Goal: Information Seeking & Learning: Learn about a topic

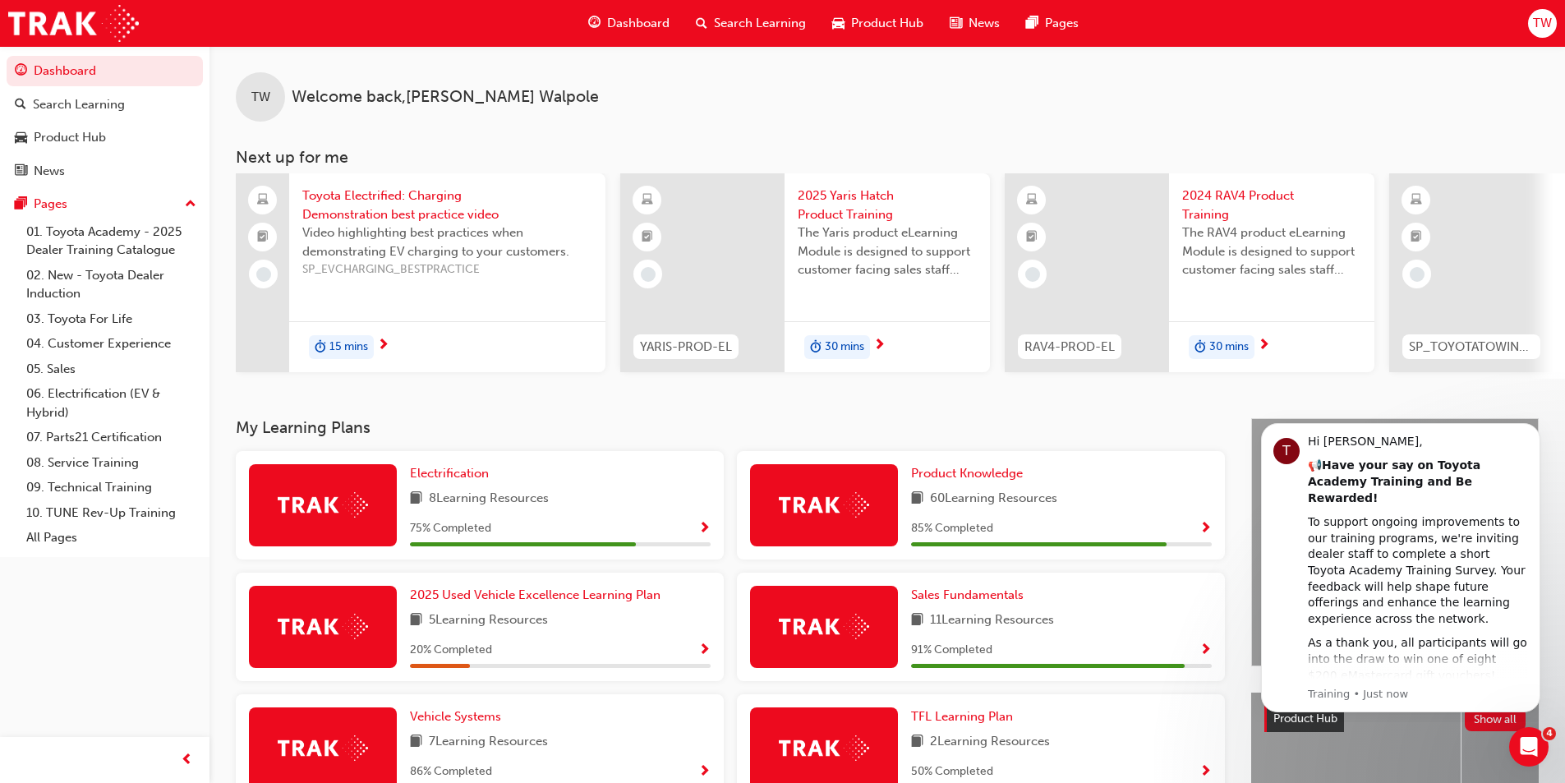
click at [760, 16] on span "Search Learning" at bounding box center [760, 23] width 92 height 19
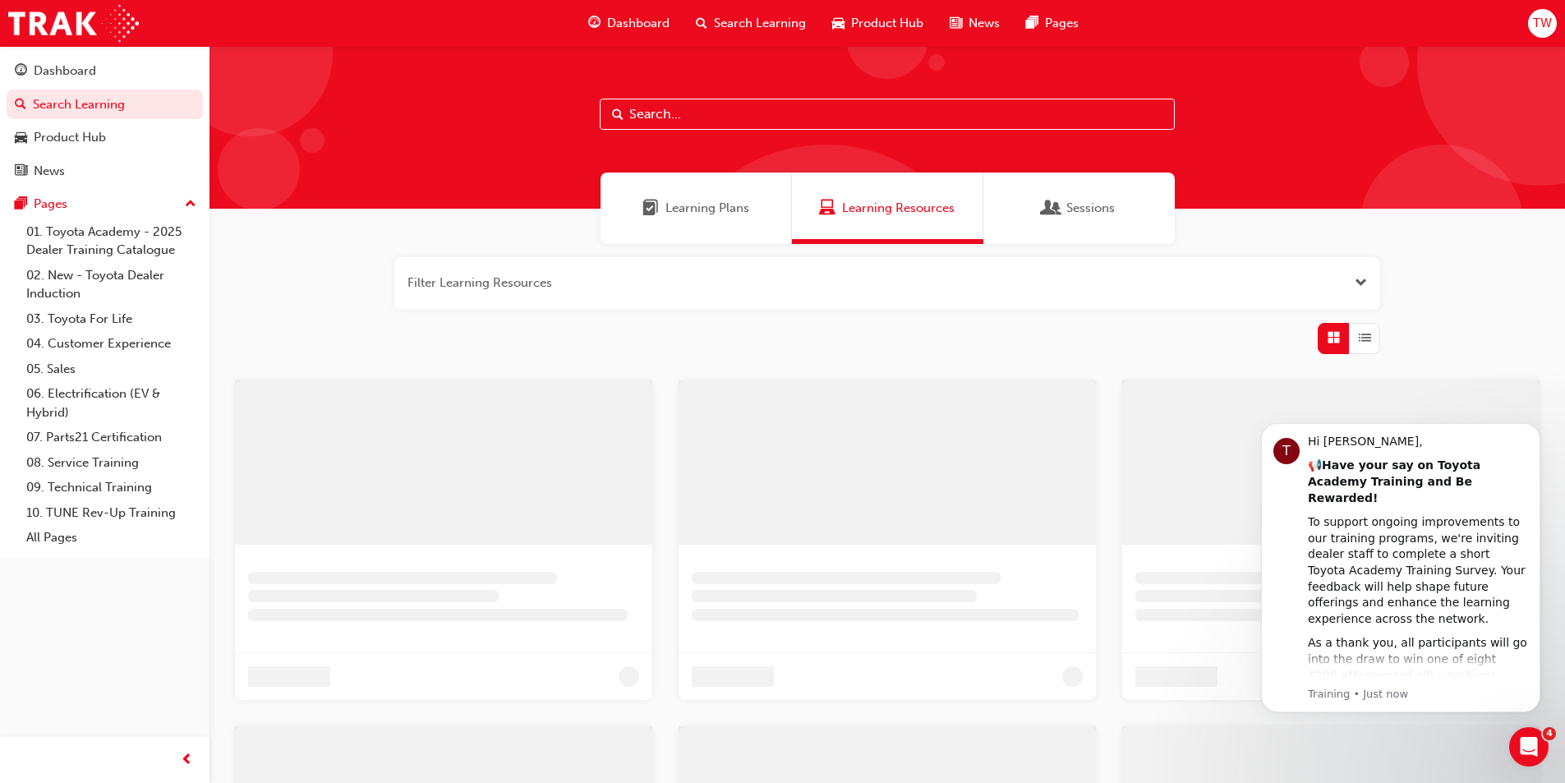
click at [691, 112] on input "text" at bounding box center [887, 114] width 575 height 31
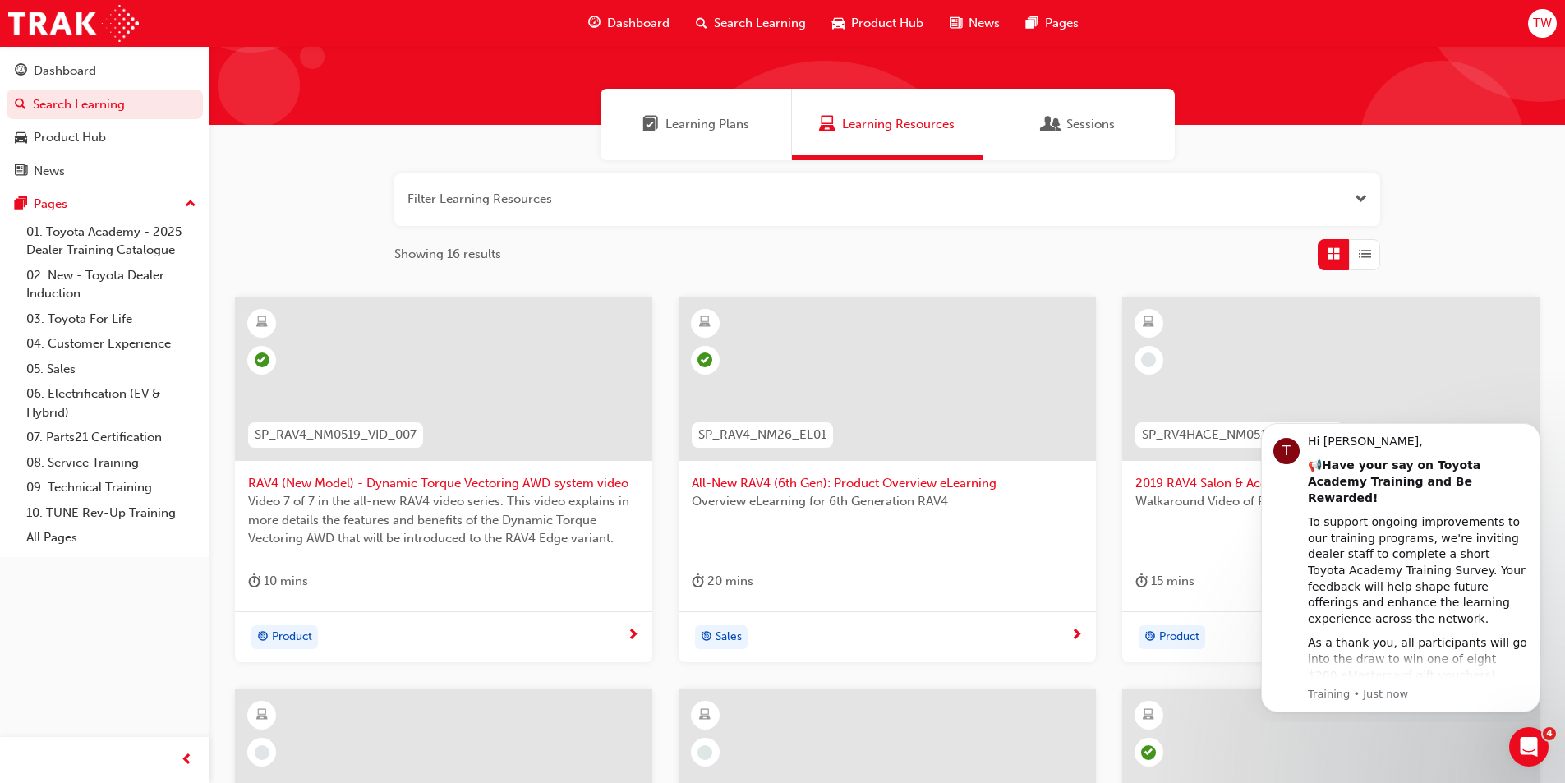
scroll to position [164, 0]
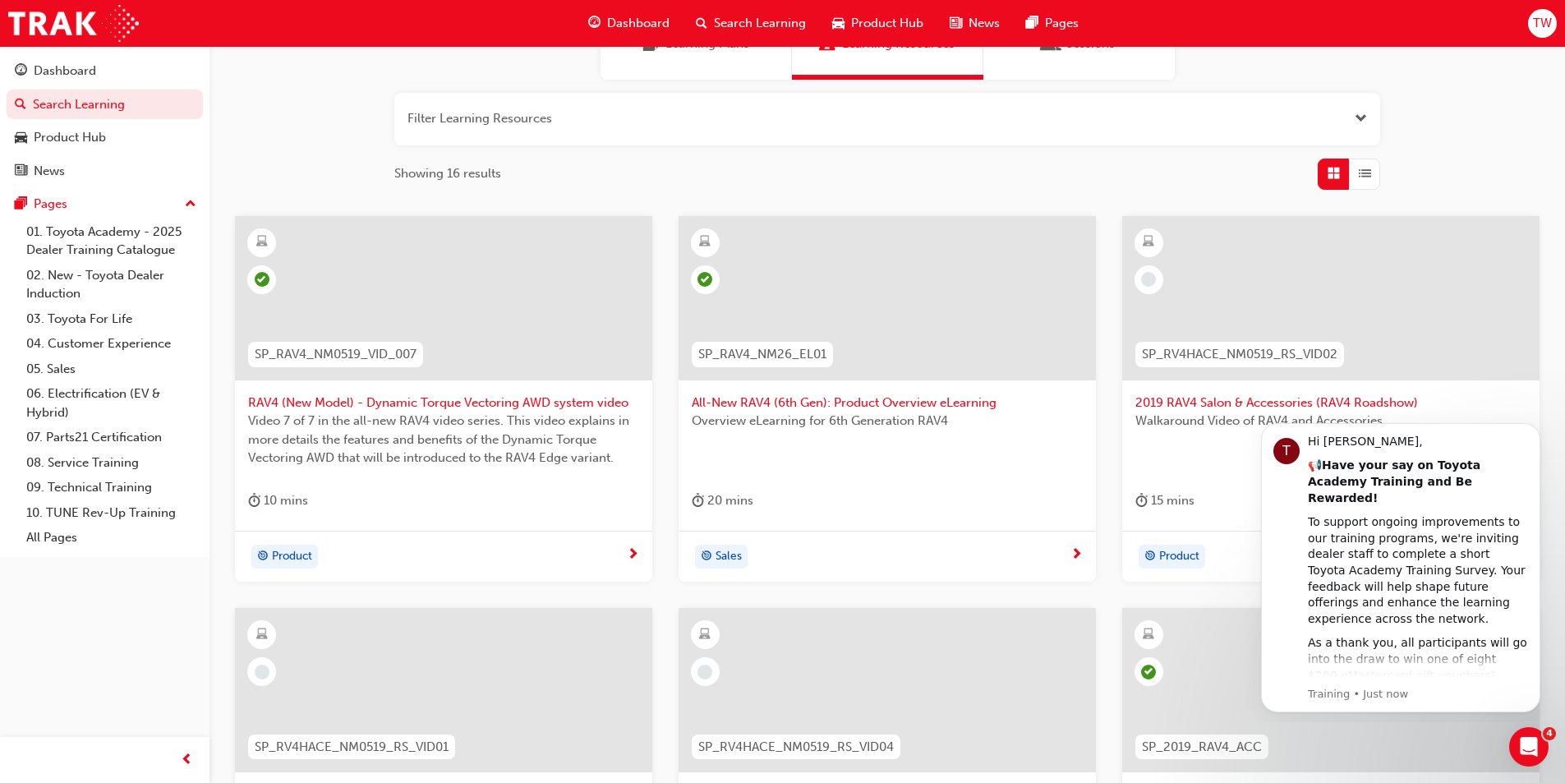
type input "Rav"
click at [954, 304] on div at bounding box center [886, 298] width 417 height 164
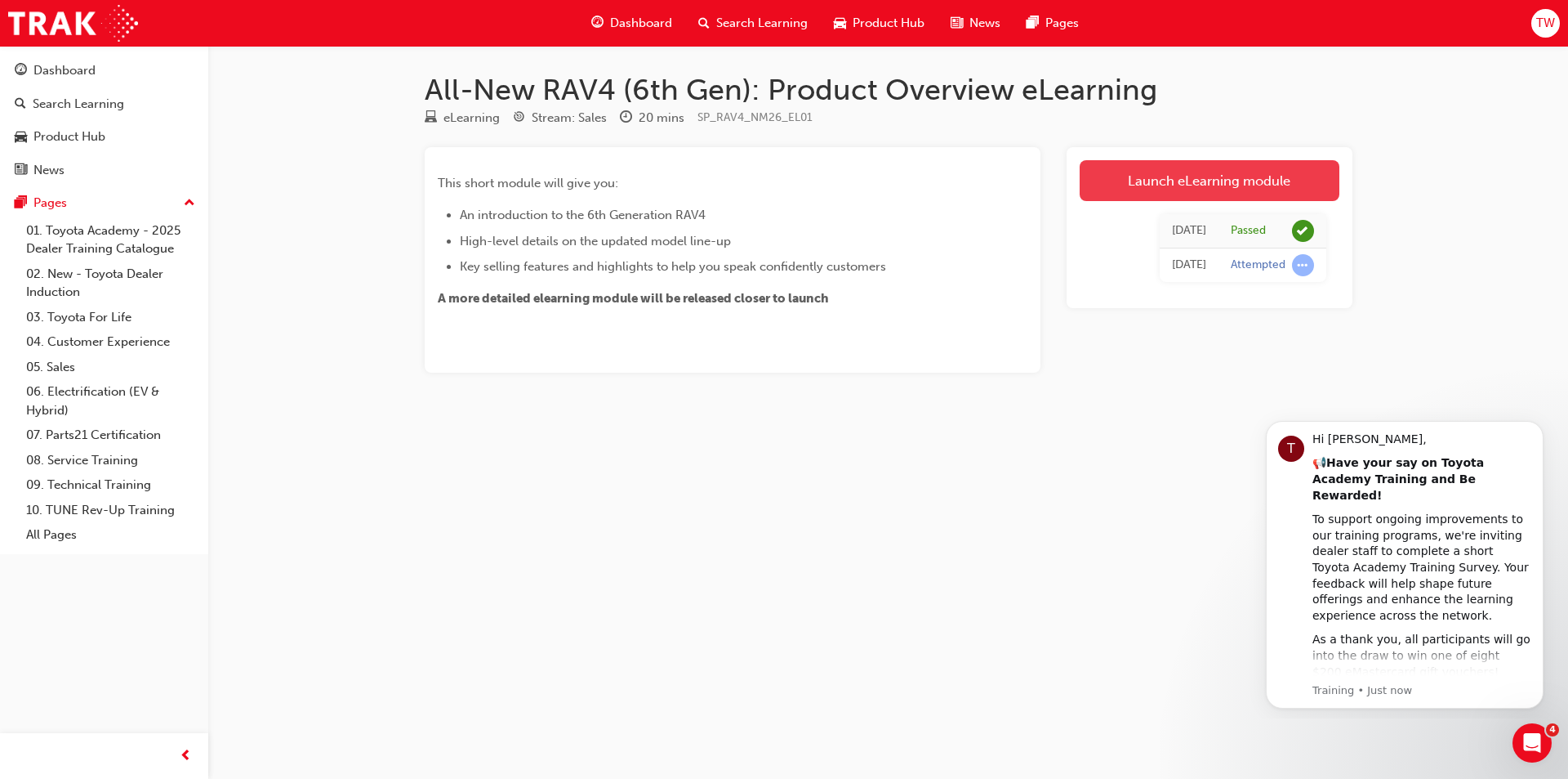
click at [1285, 181] on link "Launch eLearning module" at bounding box center [1209, 180] width 260 height 41
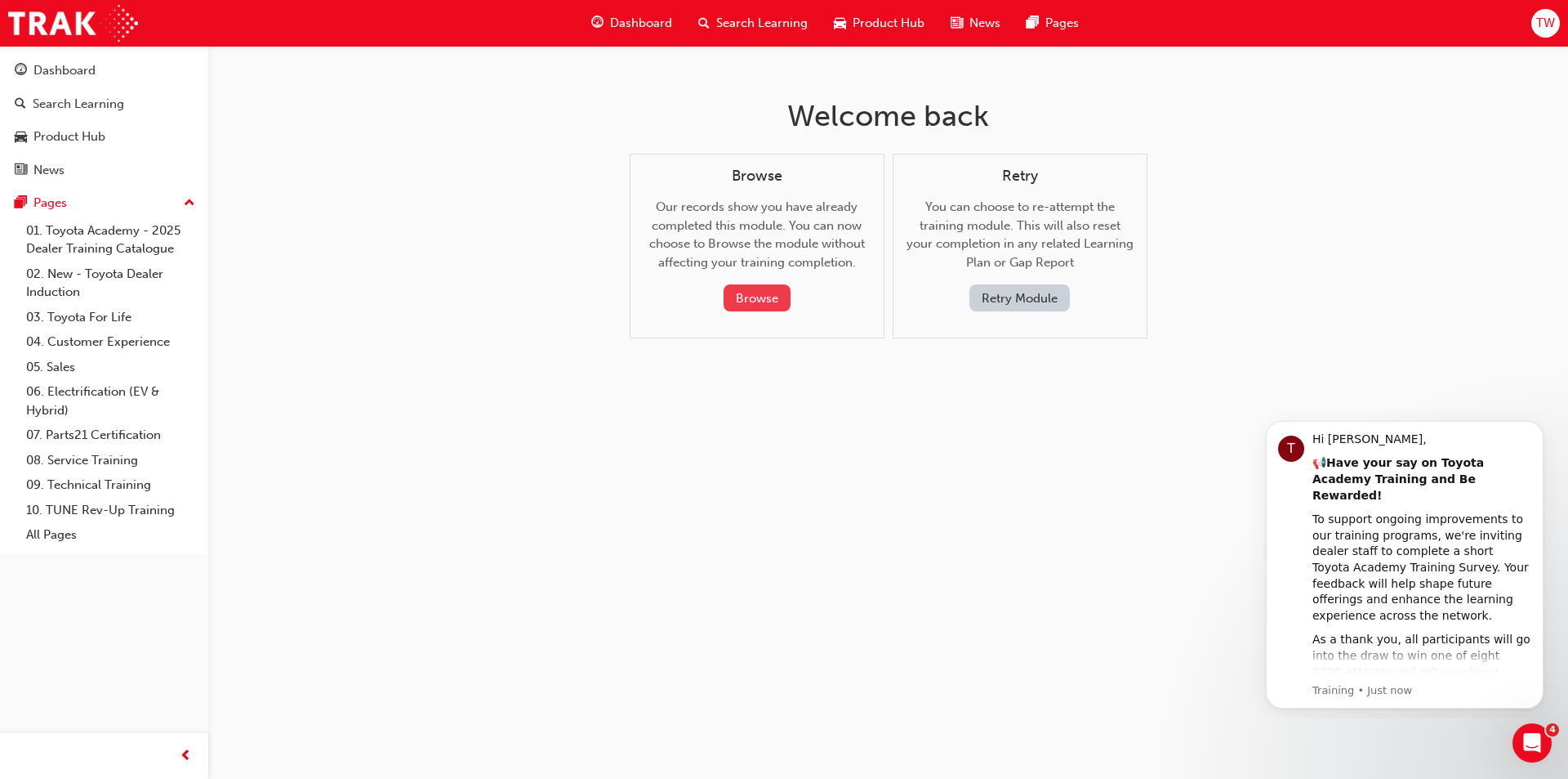
click at [765, 289] on button "Browse" at bounding box center [757, 297] width 67 height 27
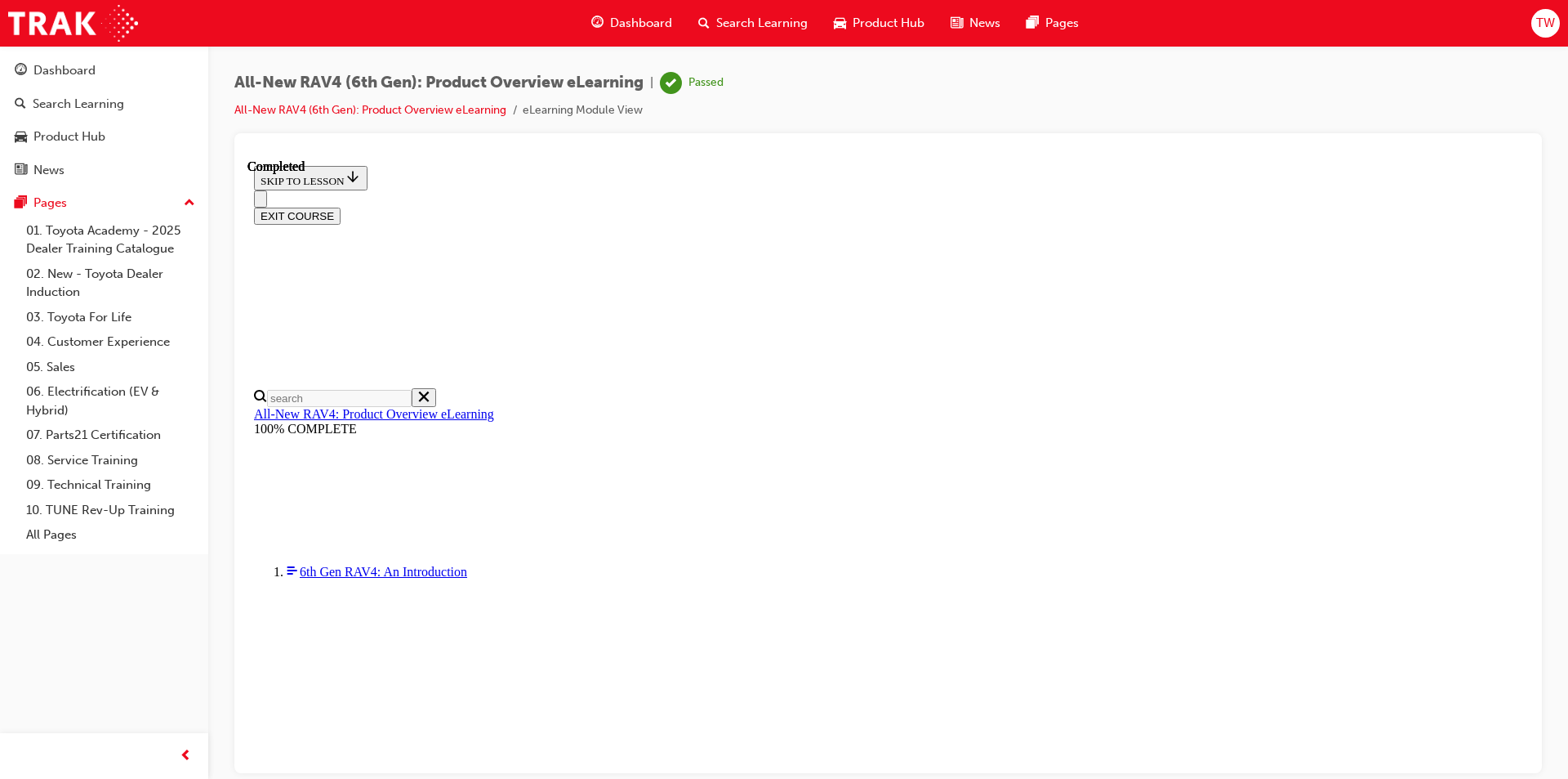
scroll to position [16, 0]
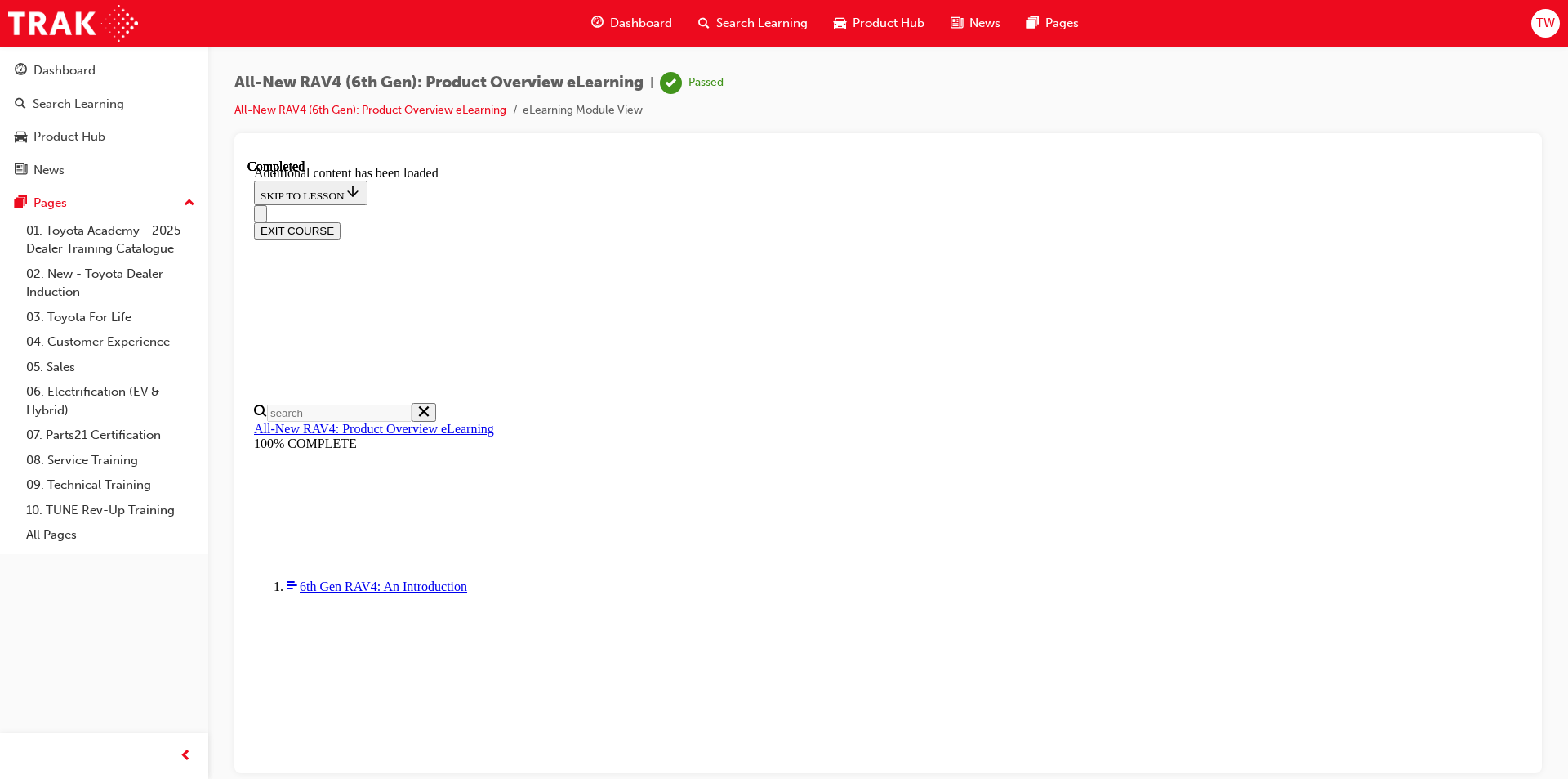
scroll to position [57, 0]
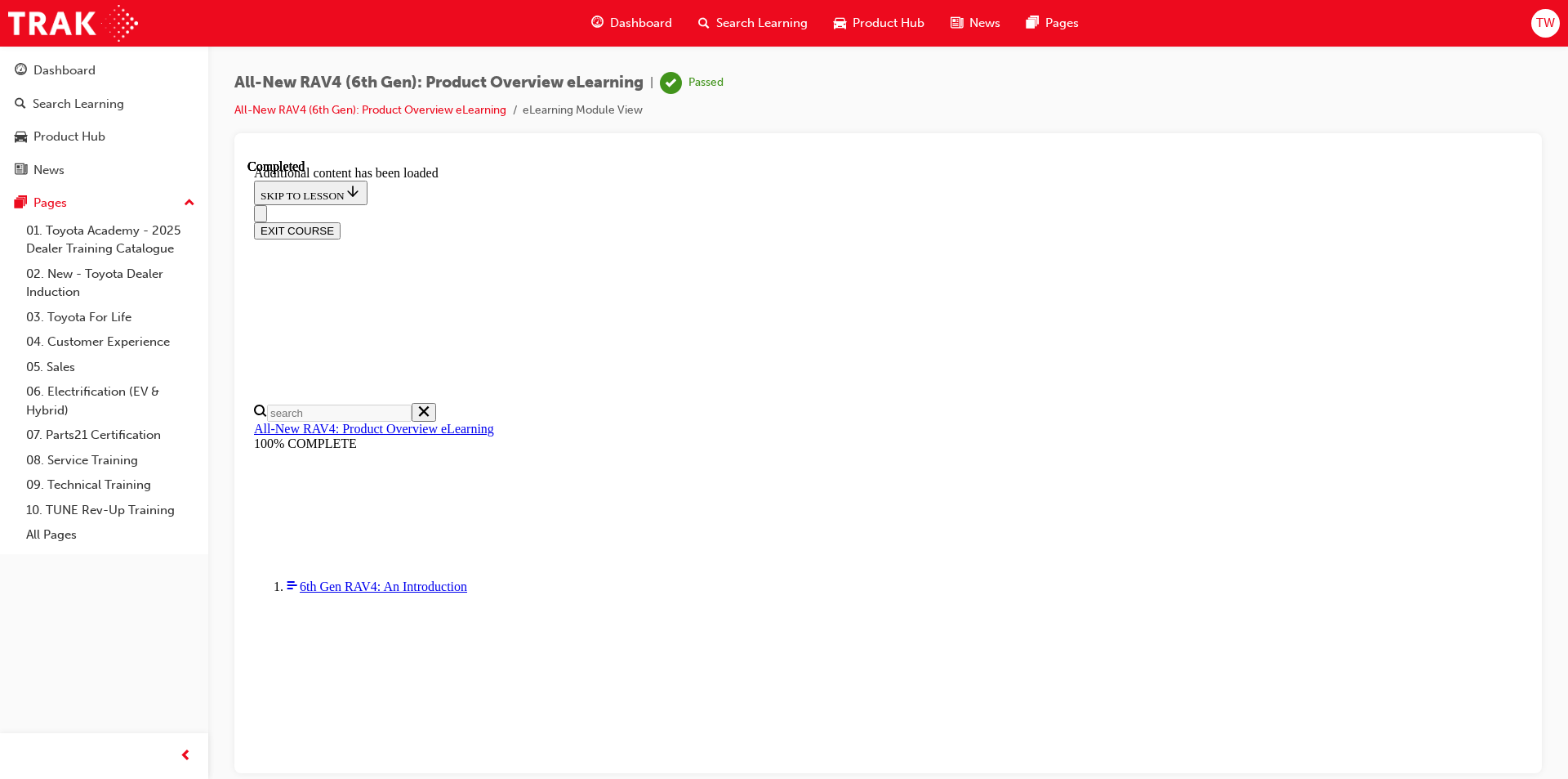
drag, startPoint x: 1458, startPoint y: 450, endPoint x: 1442, endPoint y: 461, distance: 19.4
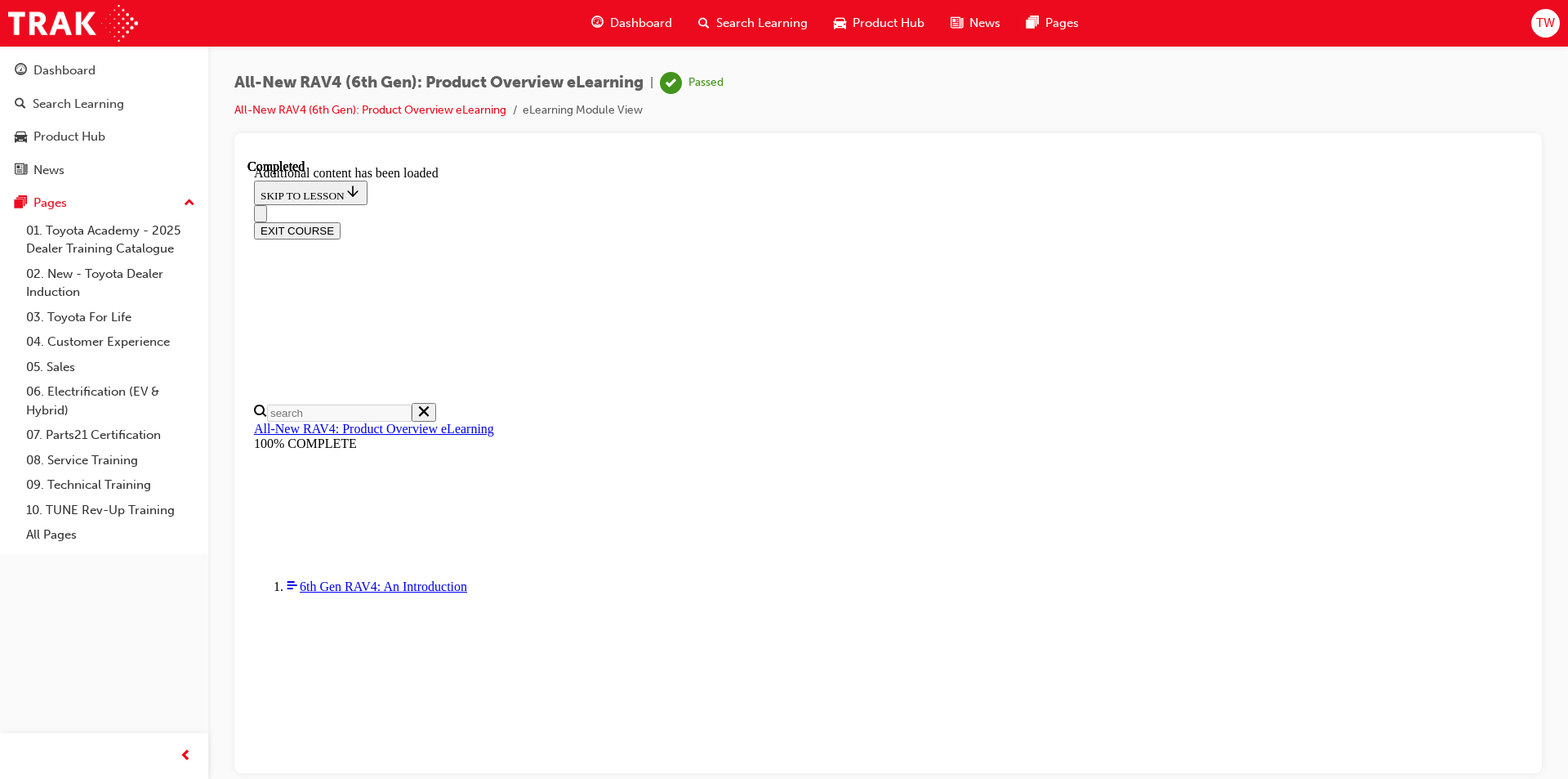
scroll to position [2970, 0]
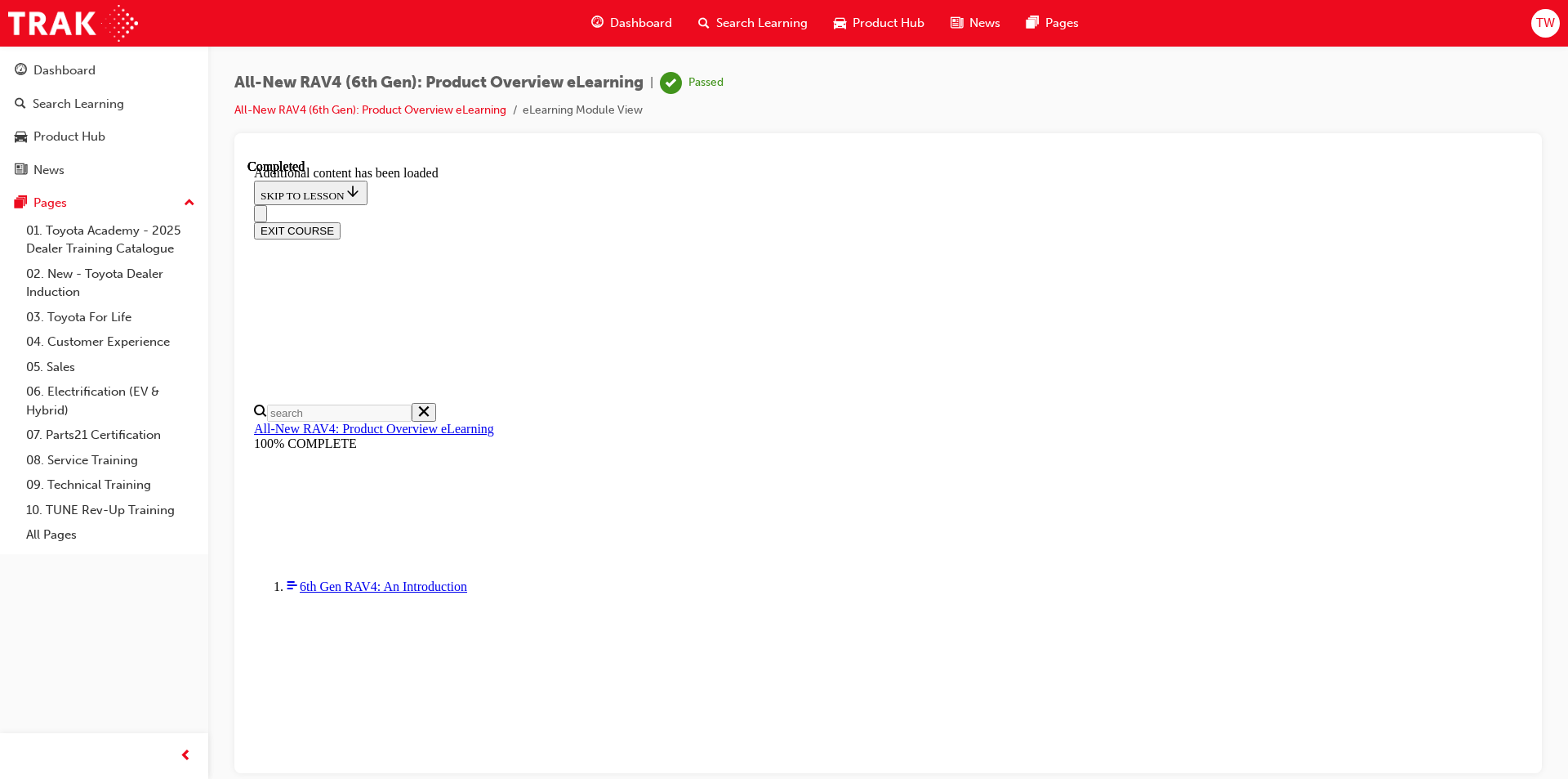
scroll to position [1691, 0]
